Goal: Task Accomplishment & Management: Manage account settings

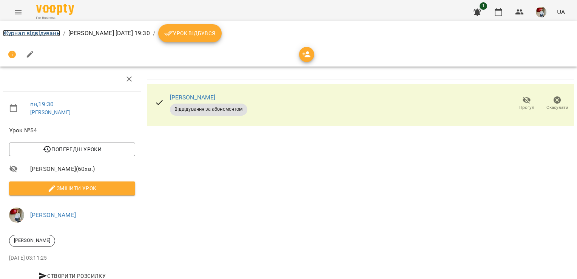
click at [46, 32] on link "Журнал відвідувань" at bounding box center [31, 32] width 57 height 7
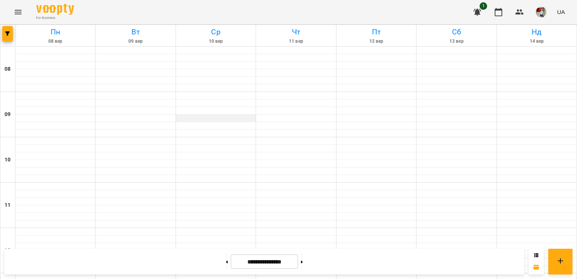
scroll to position [436, 0]
click at [303, 258] on button at bounding box center [302, 261] width 2 height 17
type input "**********"
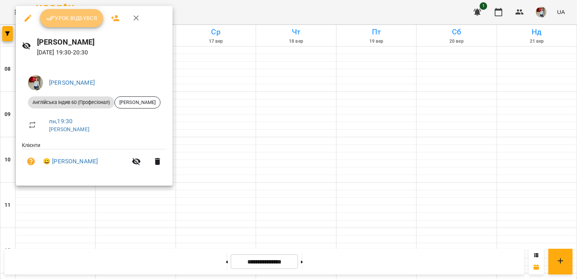
click at [99, 20] on button "Урок відбувся" at bounding box center [71, 18] width 63 height 18
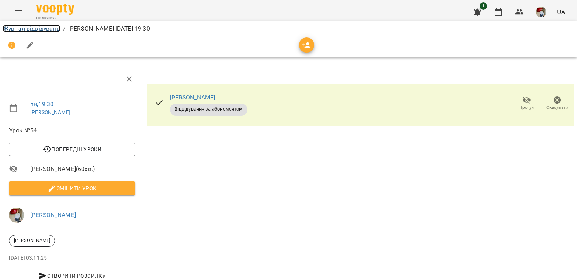
click at [44, 25] on link "Журнал відвідувань" at bounding box center [31, 28] width 57 height 7
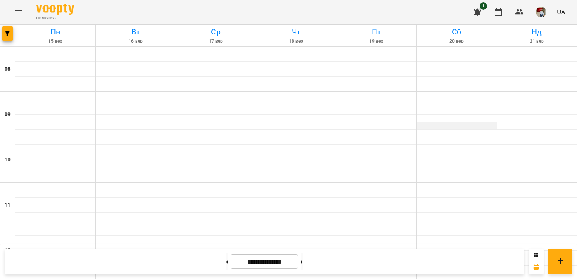
scroll to position [436, 0]
